Goal: Navigation & Orientation: Find specific page/section

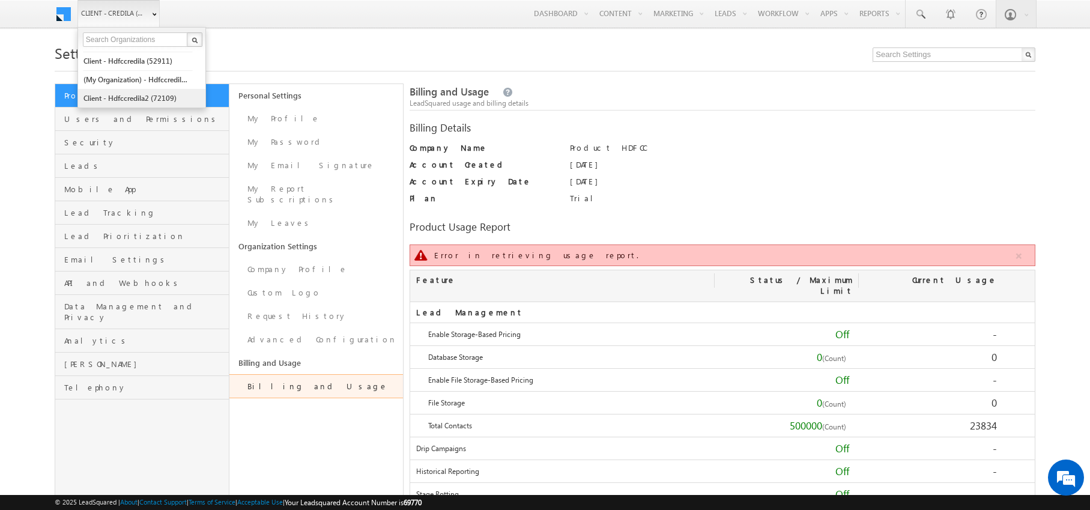
click at [143, 101] on link "Client - hdfccredila2 (72109)" at bounding box center [138, 98] width 110 height 19
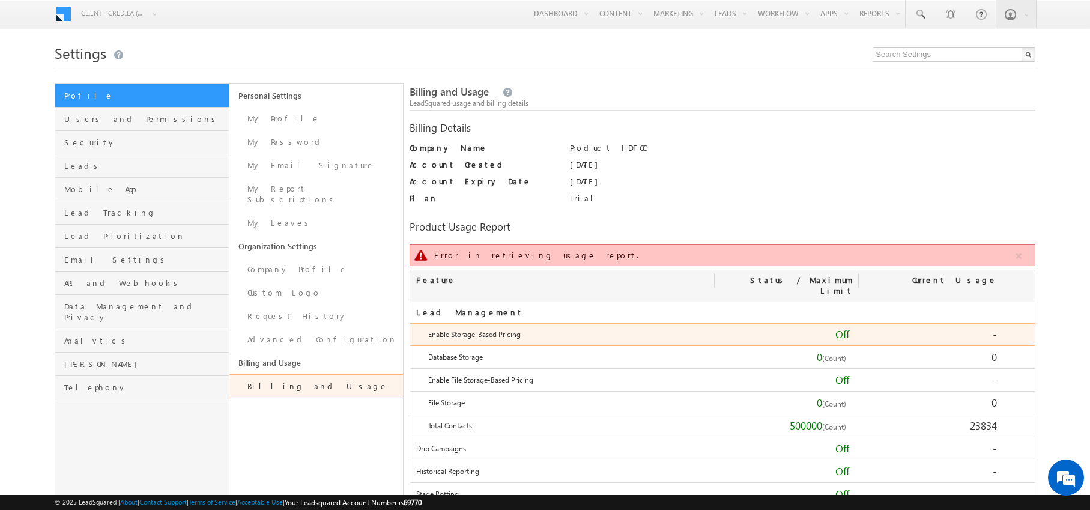
click at [548, 330] on div "Enable Storage-Based Pricing" at bounding box center [535, 336] width 251 height 17
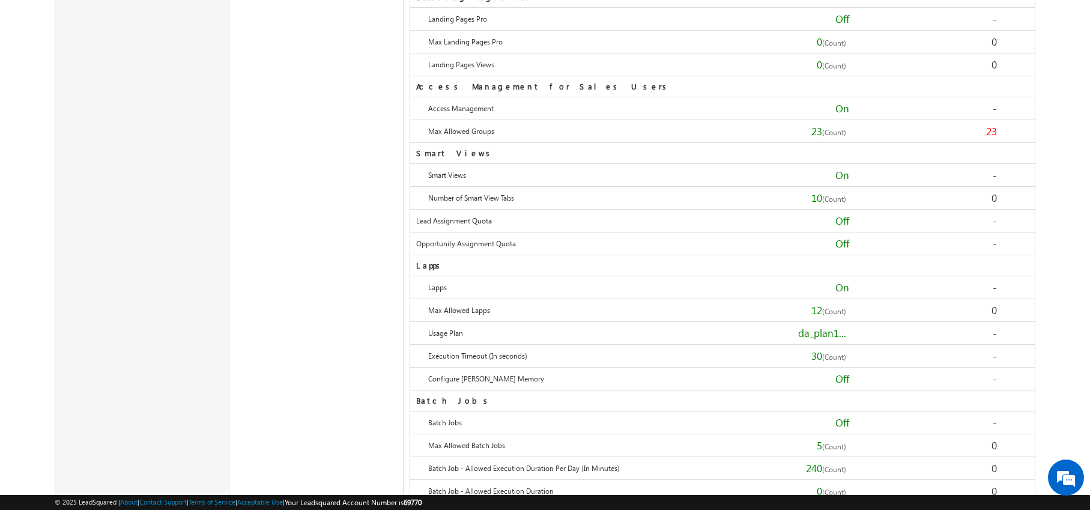
click at [357, 234] on div "Personal Settings My Profile My Password My Email Signature My Report Subscript…" at bounding box center [316, 217] width 175 height 5273
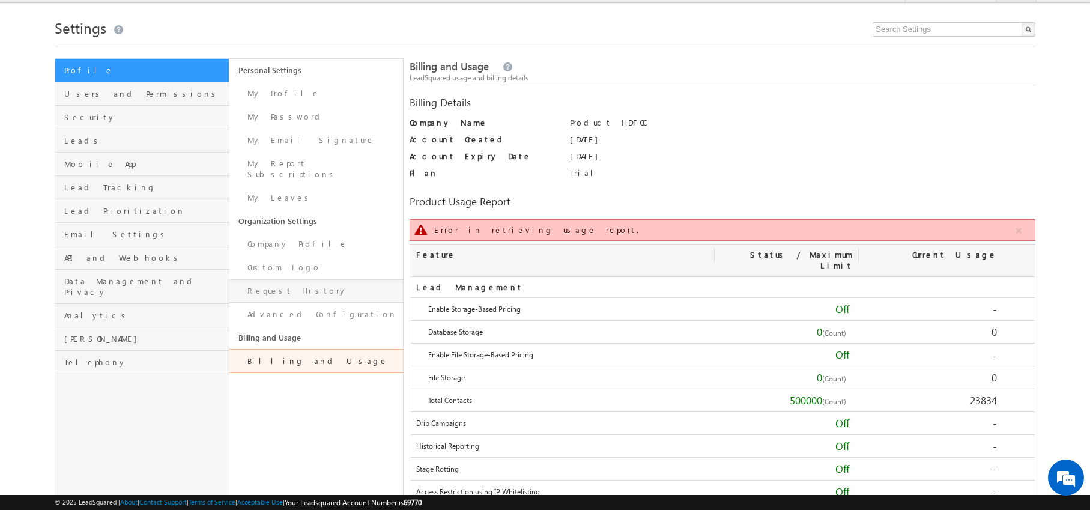
scroll to position [1649, 0]
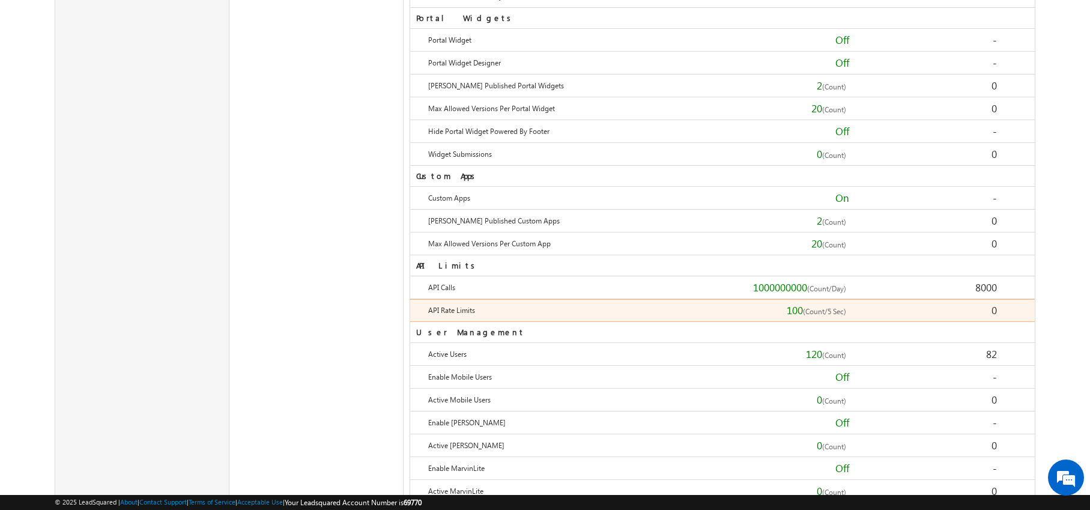
drag, startPoint x: 776, startPoint y: 303, endPoint x: 800, endPoint y: 298, distance: 24.5
click at [800, 304] on div "100 (Count/5 Sec)" at bounding box center [760, 312] width 198 height 17
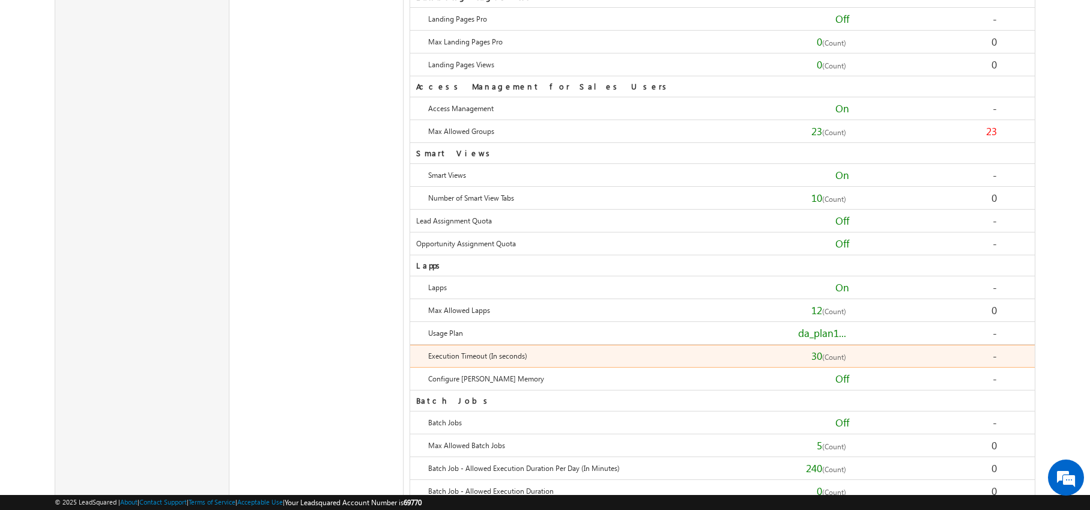
scroll to position [0, 0]
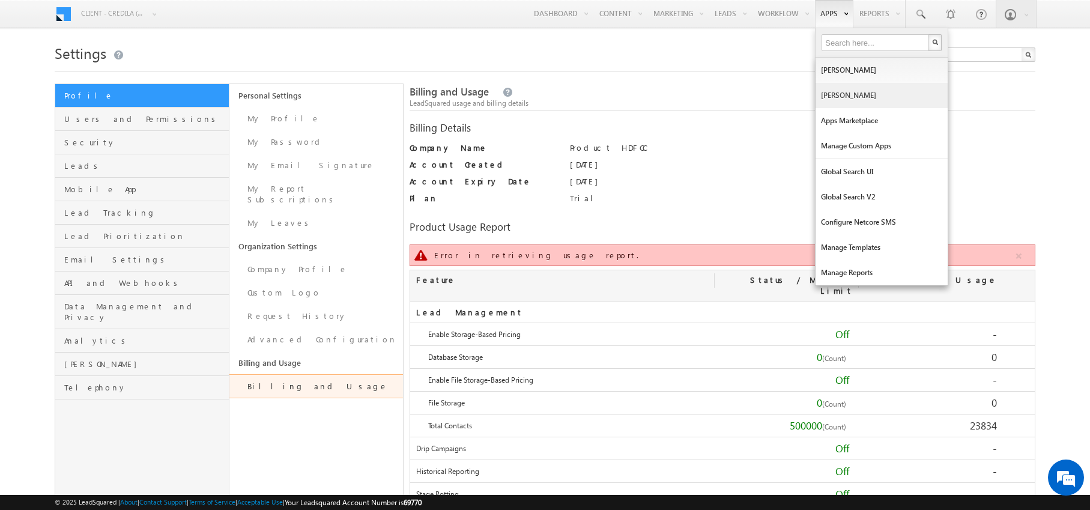
click at [842, 95] on link "[PERSON_NAME]" at bounding box center [881, 95] width 132 height 25
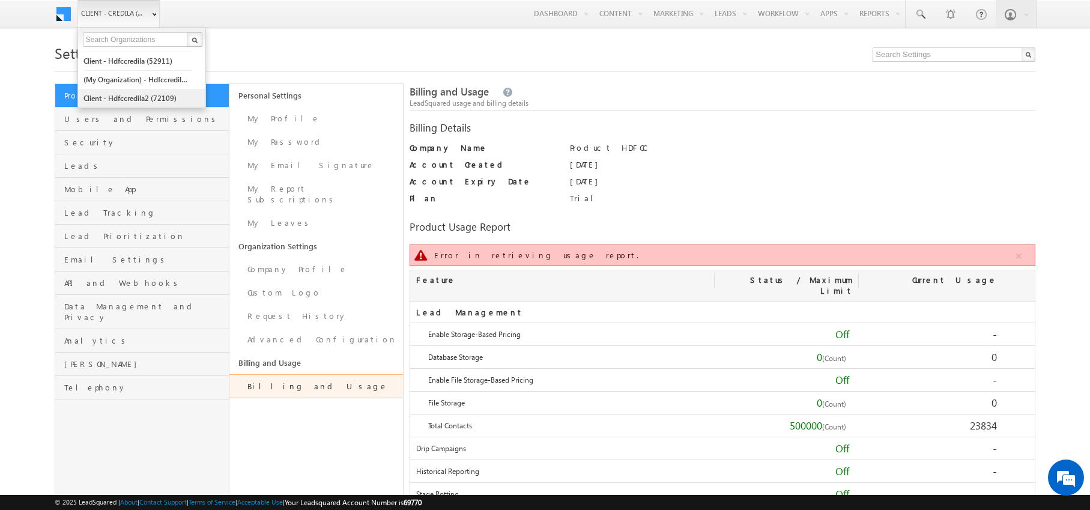
click at [149, 94] on link "Client - hdfccredila2 (72109)" at bounding box center [138, 98] width 110 height 19
